Goal: Navigation & Orientation: Understand site structure

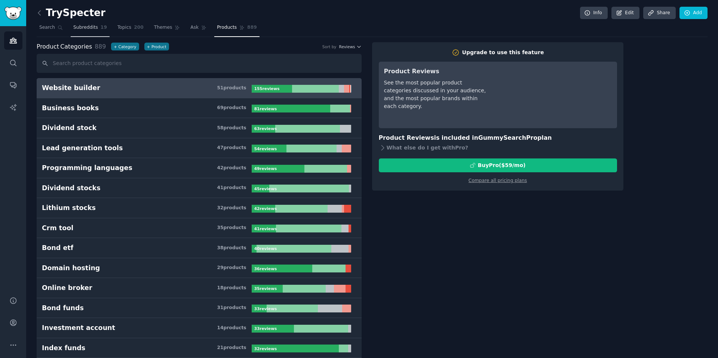
click at [74, 30] on span "Subreddits" at bounding box center [85, 27] width 25 height 7
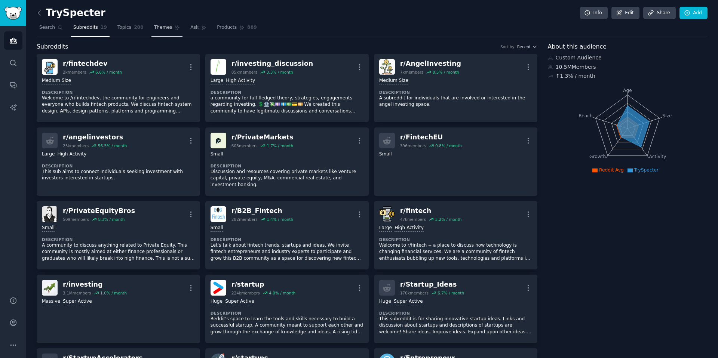
click at [154, 31] on span "Themes" at bounding box center [163, 27] width 18 height 7
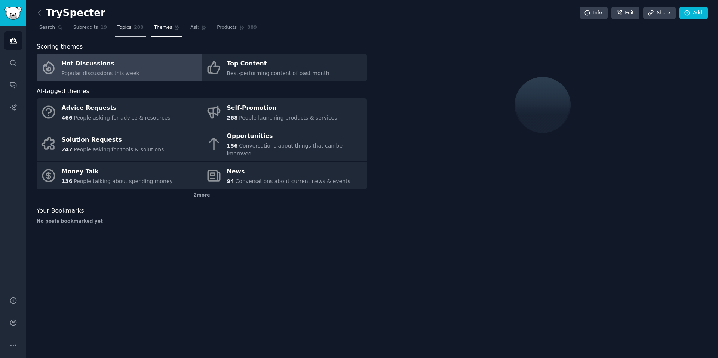
click at [139, 31] on link "Topics 200" at bounding box center [130, 29] width 31 height 15
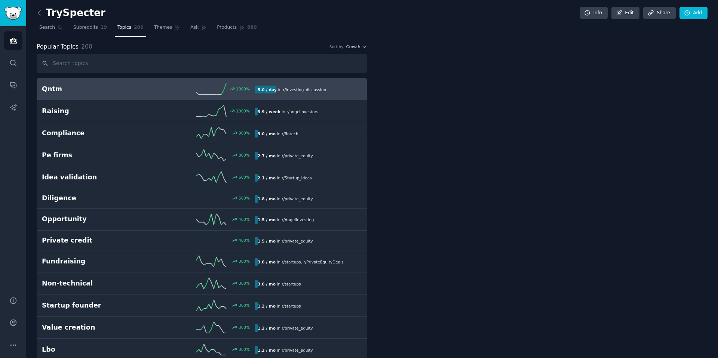
click at [128, 28] on span "Topics" at bounding box center [124, 27] width 14 height 7
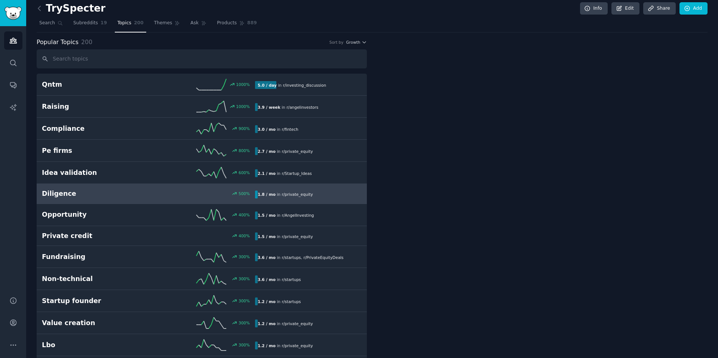
scroll to position [12, 0]
